Goal: Feedback & Contribution: Contribute content

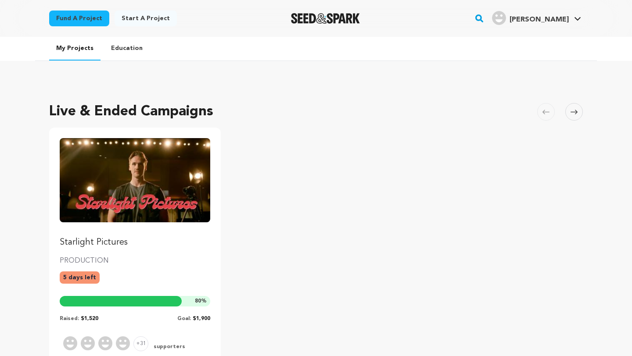
click at [265, 222] on ul "Starlight Pictures PRODUCTION 5 days left 80 % Raised: $1,520 Goal: $1,900 +31 …" at bounding box center [315, 260] width 533 height 264
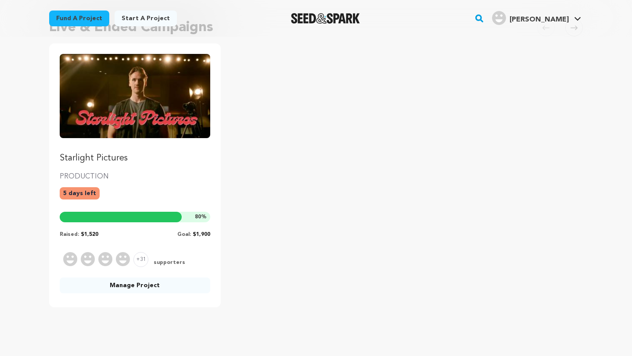
scroll to position [88, 0]
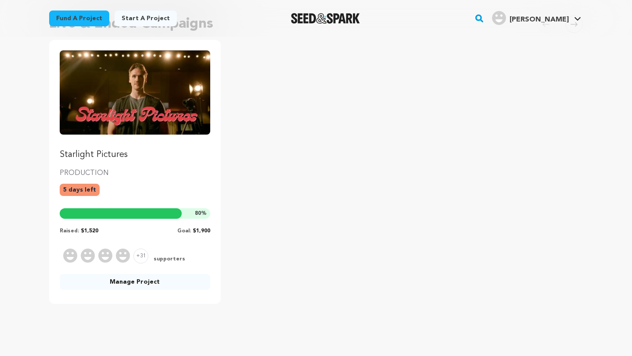
click at [274, 244] on ul "Starlight Pictures PRODUCTION 5 days left 80 % Raised: $1,520 Goal: $1,900 +31 …" at bounding box center [315, 172] width 533 height 264
click at [145, 278] on link "Manage Project" at bounding box center [135, 282] width 150 height 16
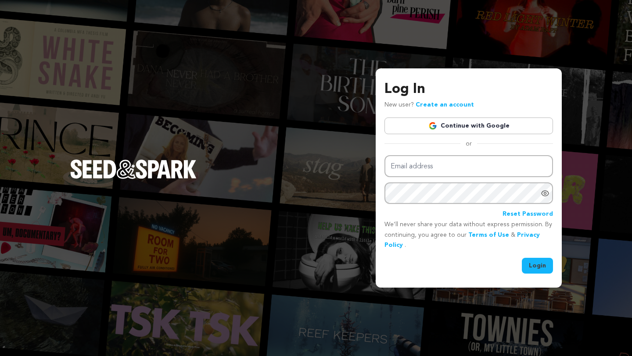
click at [439, 120] on link "Continue with Google" at bounding box center [468, 126] width 168 height 17
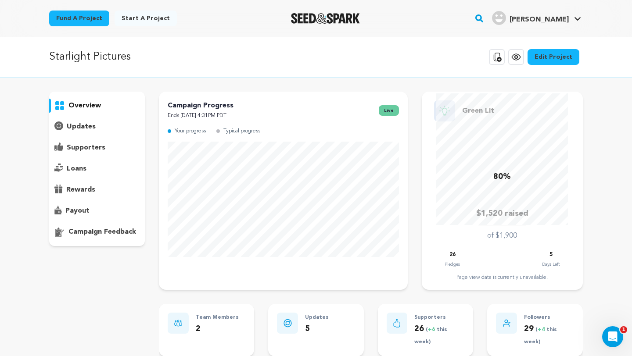
click at [96, 118] on div "overview" at bounding box center [97, 169] width 96 height 154
click at [92, 127] on p "updates" at bounding box center [81, 126] width 29 height 11
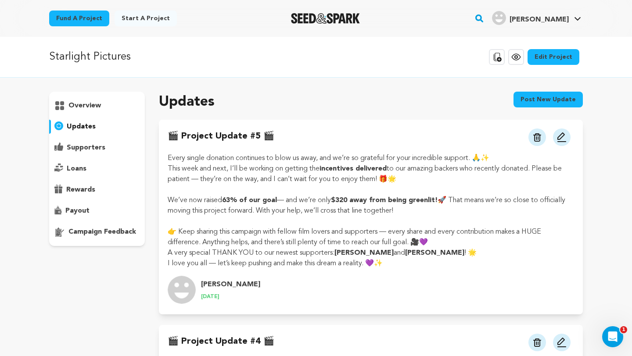
click at [528, 100] on button "Post new update" at bounding box center [547, 100] width 69 height 16
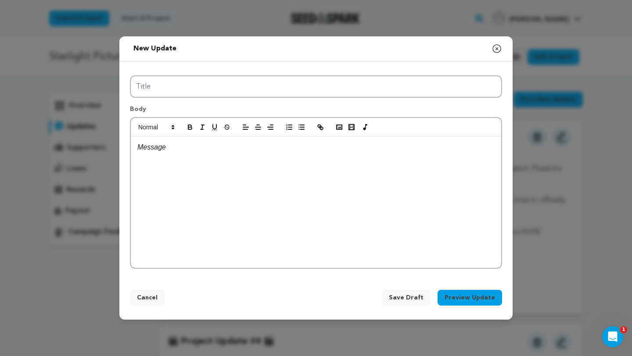
click at [497, 46] on icon "button" at bounding box center [496, 48] width 11 height 11
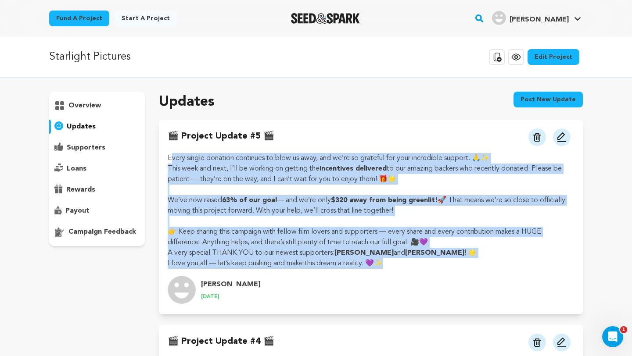
drag, startPoint x: 167, startPoint y: 161, endPoint x: 396, endPoint y: 264, distance: 251.7
click at [396, 264] on div "🎬 Project Update #5 🎬 View more option View more option" at bounding box center [371, 217] width 424 height 195
copy div "Every single donation continues to blow us away, and we’re so grateful for your…"
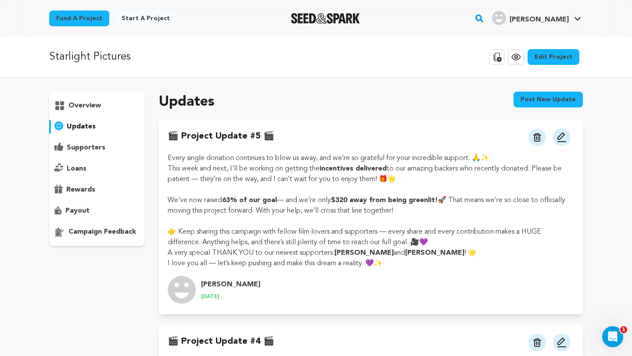
click at [275, 111] on div "Updates Post new update" at bounding box center [371, 102] width 424 height 21
click at [557, 104] on button "Post new update" at bounding box center [547, 100] width 69 height 16
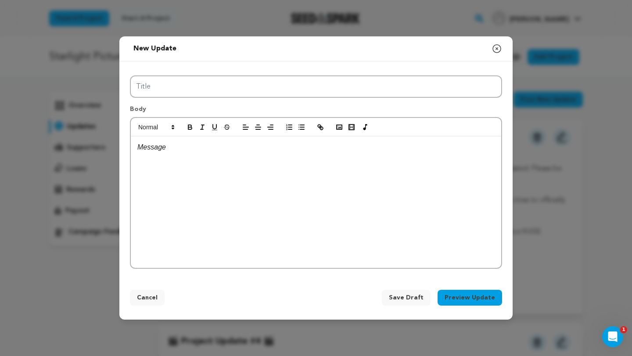
click at [192, 173] on div at bounding box center [316, 202] width 370 height 132
paste div
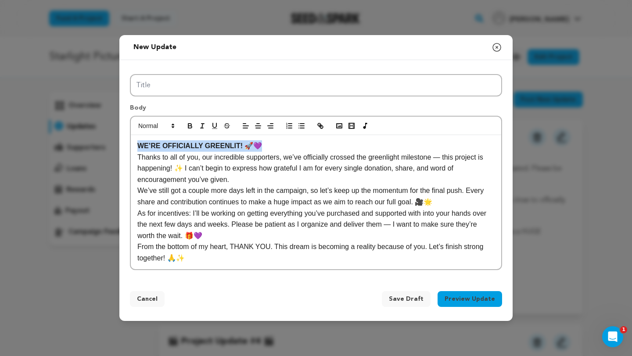
drag, startPoint x: 260, startPoint y: 148, endPoint x: 98, endPoint y: 146, distance: 161.4
click at [98, 148] on div "New update Preview your update Close modal Title Body WE’RE OFFICIALLY GREENLIT…" at bounding box center [316, 178] width 632 height 356
copy strong "WE’RE OFFICIALLY GREENLIT! 🚀💜"
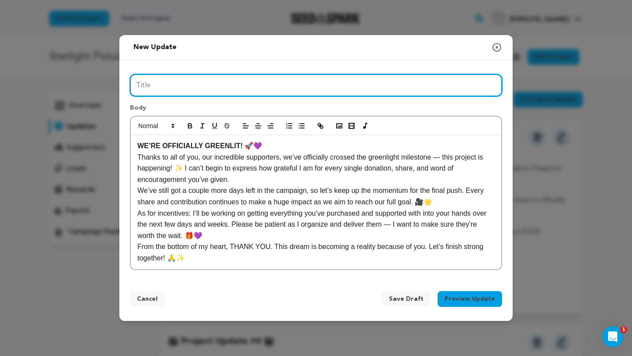
click at [143, 86] on input "Title" at bounding box center [316, 85] width 372 height 22
paste input "WE’RE OFFICIALLY GREENLIT! 🚀💜"
type input "WE’RE OFFICIALLY GREENLIT! 🚀💜"
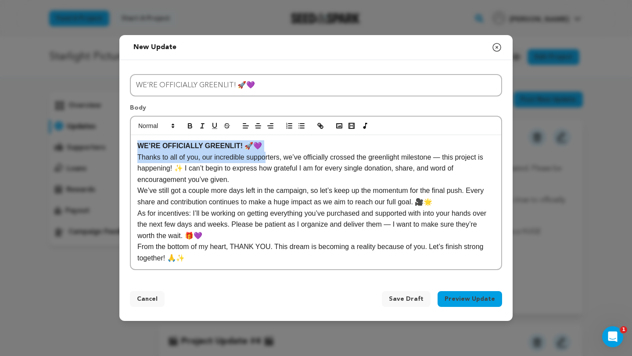
drag, startPoint x: 268, startPoint y: 152, endPoint x: 90, endPoint y: 133, distance: 179.1
click at [90, 133] on div "New update Preview your update Close modal Title WE’RE OFFICIALLY GREENLIT! 🚀💜 …" at bounding box center [316, 178] width 632 height 356
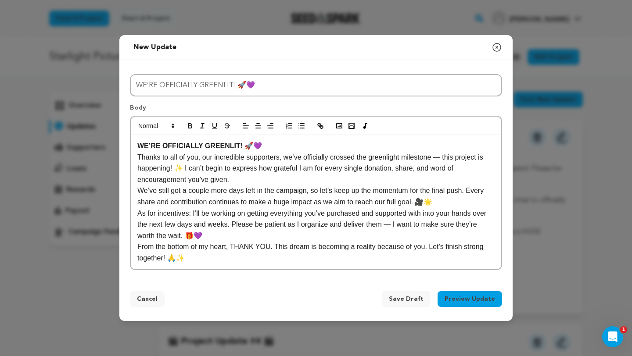
drag, startPoint x: 90, startPoint y: 133, endPoint x: 165, endPoint y: 133, distance: 75.4
click at [93, 133] on div "New update Preview your update Close modal Title WE’RE OFFICIALLY GREENLIT! 🚀💜 …" at bounding box center [316, 178] width 632 height 356
click at [165, 133] on div at bounding box center [316, 126] width 370 height 18
drag, startPoint x: 263, startPoint y: 148, endPoint x: 111, endPoint y: 145, distance: 152.2
click at [111, 146] on div "New update Preview your update Close modal Title WE’RE OFFICIALLY GREENLIT! 🚀💜 …" at bounding box center [316, 178] width 632 height 356
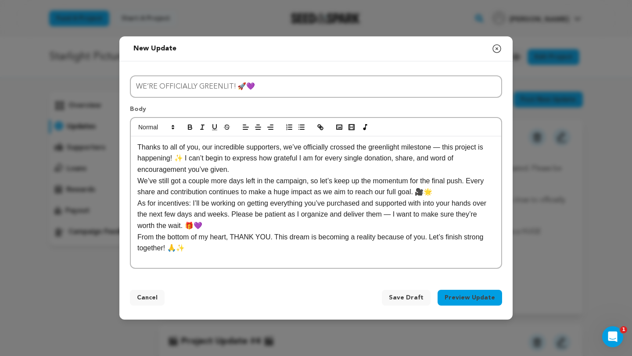
click at [246, 172] on p "Thanks to all of you, our incredible supporters, we’ve officially crossed the g…" at bounding box center [315, 159] width 357 height 34
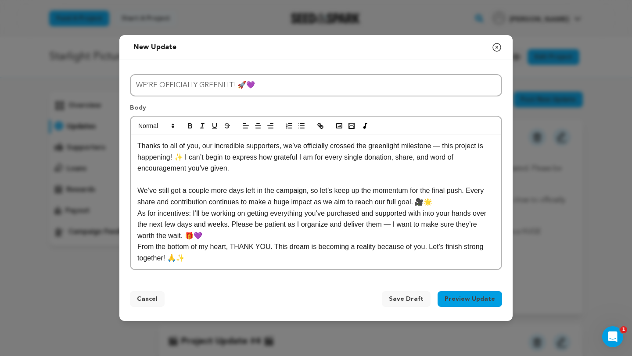
click at [137, 214] on p "As for incentives: I’ll be working on getting everything you’ve purchased and s…" at bounding box center [315, 225] width 357 height 34
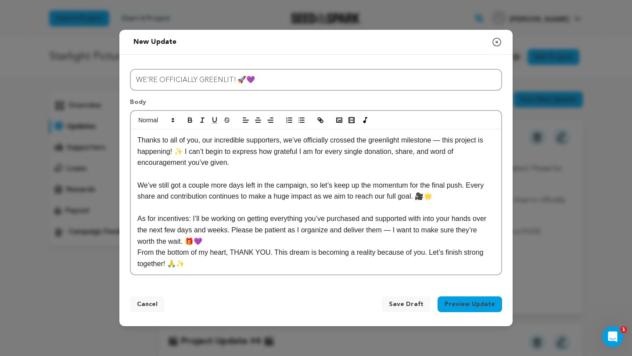
click at [223, 230] on p "As for incentives: I’ll be working on getting everything you’ve purchased and s…" at bounding box center [315, 230] width 357 height 34
click at [204, 246] on p "As for incentives: I’ll be working on getting everything you’ve purchased and s…" at bounding box center [315, 230] width 357 height 34
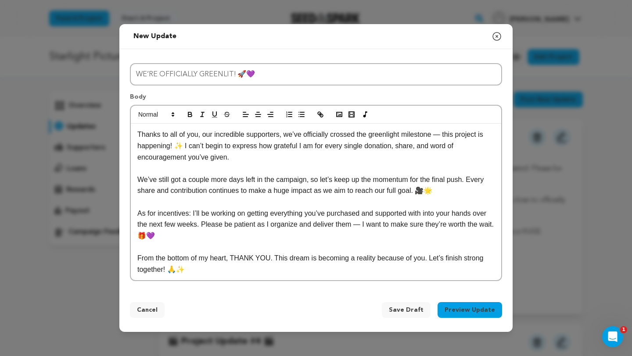
click at [216, 269] on p "From the bottom of my heart, THANK YOU. This dream is becoming a reality becaus…" at bounding box center [315, 264] width 357 height 22
click at [481, 312] on button "Preview Update" at bounding box center [469, 310] width 64 height 16
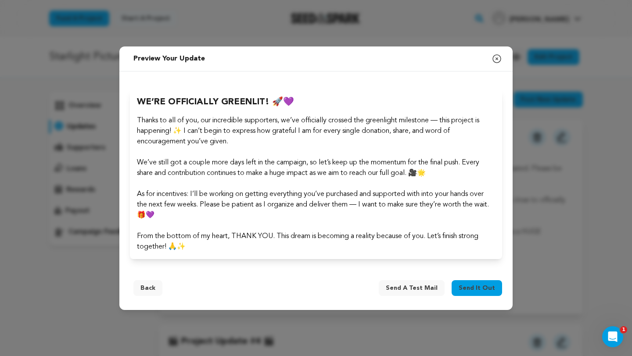
click at [479, 287] on span "Send it out" at bounding box center [476, 288] width 36 height 9
